Goal: Task Accomplishment & Management: Use online tool/utility

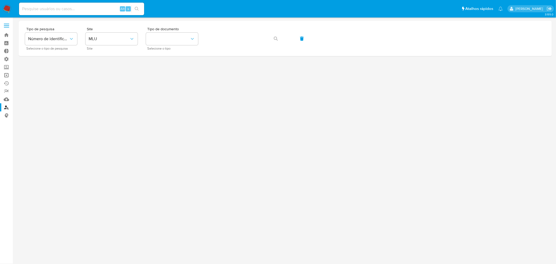
click at [8, 76] on link "Operações em massa" at bounding box center [31, 75] width 62 height 8
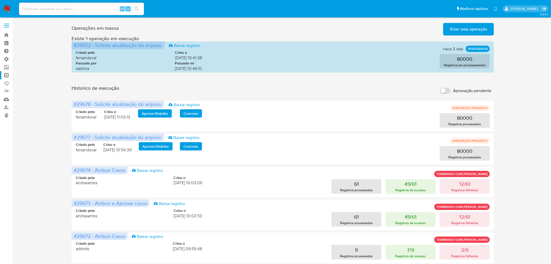
click at [446, 90] on input "Aprovação pendente" at bounding box center [445, 91] width 10 height 6
checkbox input "true"
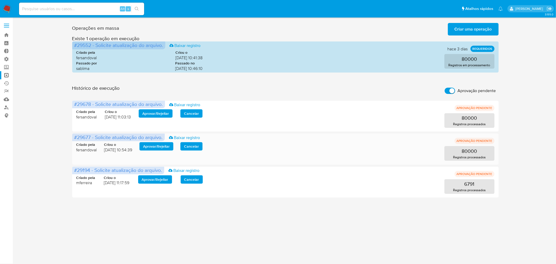
click at [150, 147] on span "Aprovar / Rejeitar" at bounding box center [156, 146] width 27 height 7
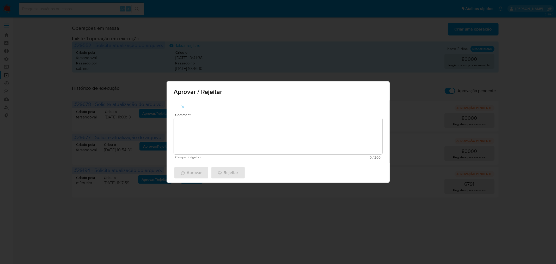
click at [191, 137] on textarea "Comment" at bounding box center [278, 136] width 208 height 36
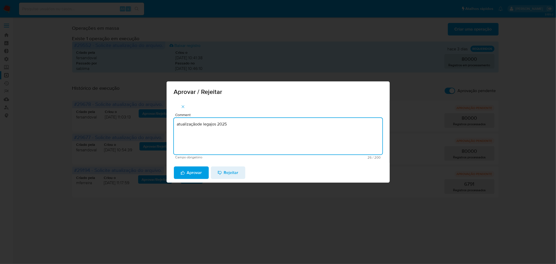
click at [198, 124] on textarea "atualizaçãode legajos 2025" at bounding box center [278, 136] width 208 height 36
click at [240, 125] on textarea "atualização de legajos 2025" at bounding box center [278, 136] width 208 height 36
type textarea "atualização de legajos 2025"
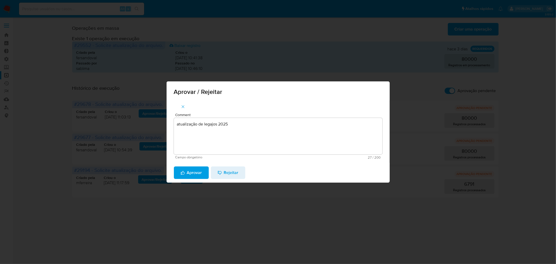
click at [186, 171] on span "Aprovar" at bounding box center [191, 172] width 21 height 11
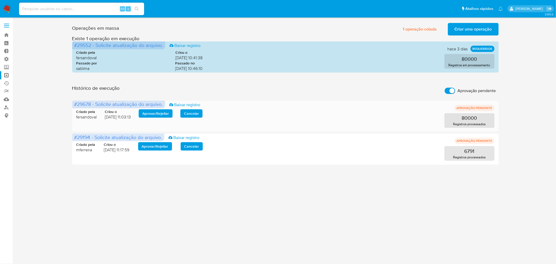
click at [161, 112] on span "Aprovar / Rejeitar" at bounding box center [155, 113] width 27 height 7
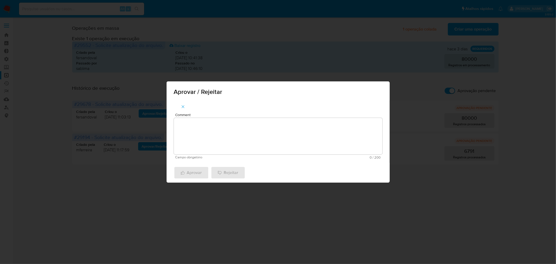
click at [203, 124] on textarea "Comment" at bounding box center [278, 136] width 208 height 36
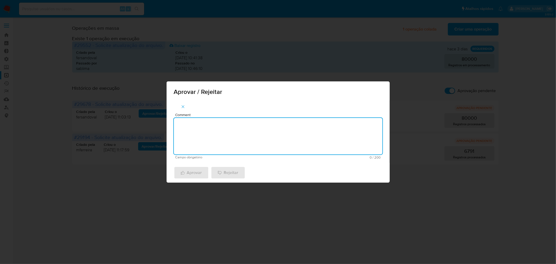
paste textarea "atualização de legajos 2025"
type textarea "atualização de legajos 2025"
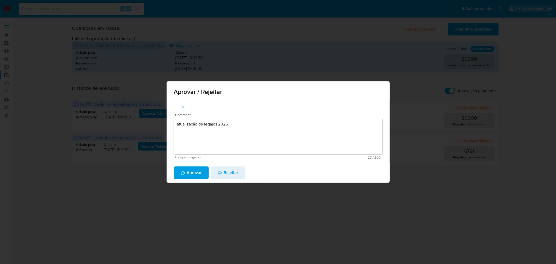
click at [184, 174] on icon "button" at bounding box center [183, 172] width 4 height 4
